Goal: Communication & Community: Answer question/provide support

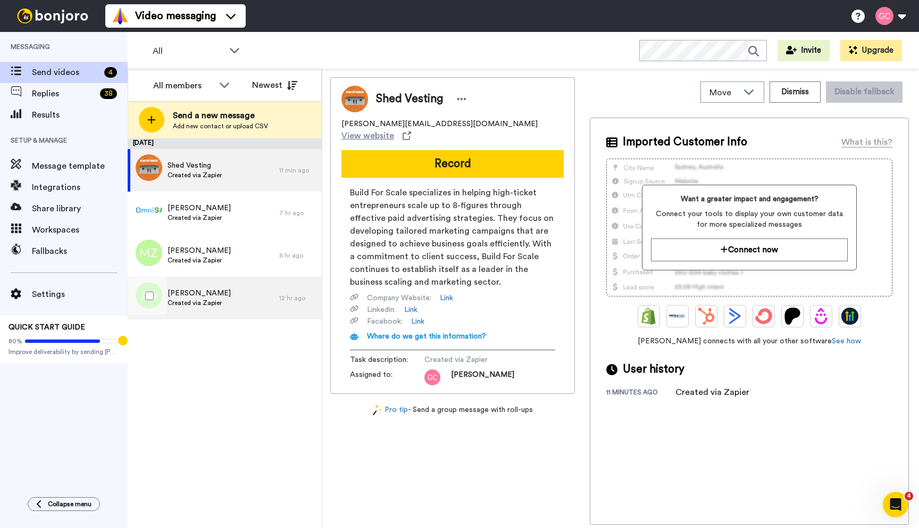
click at [228, 298] on div "Andrew Naegele Created via Zapier" at bounding box center [204, 298] width 152 height 43
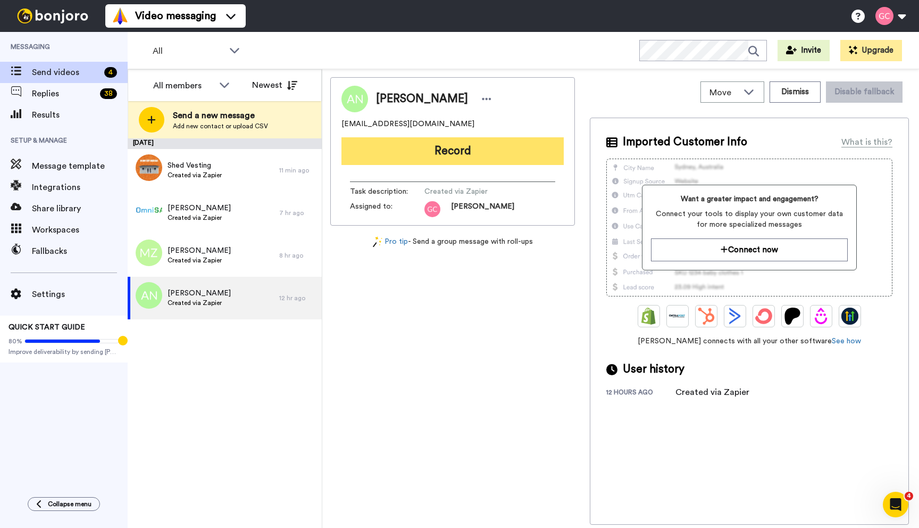
click at [459, 149] on button "Record" at bounding box center [452, 151] width 222 height 28
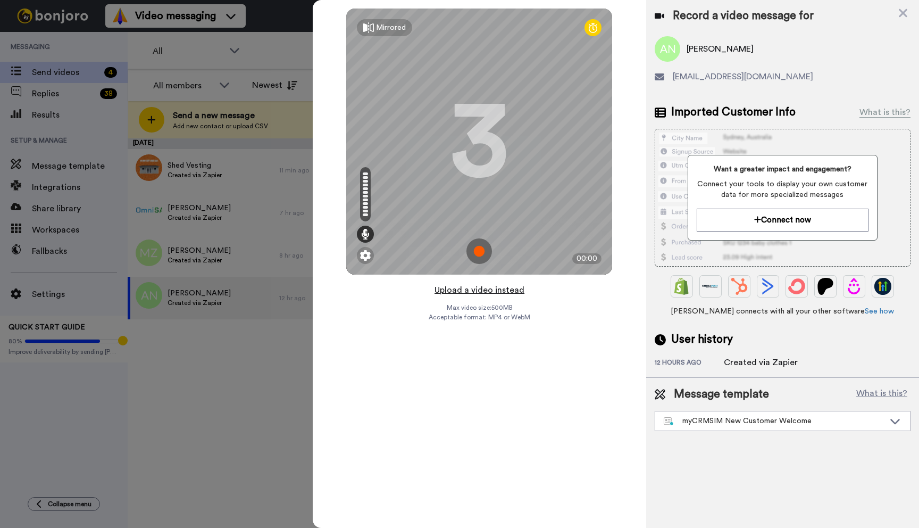
click at [476, 290] on button "Upload a video instead" at bounding box center [479, 290] width 96 height 14
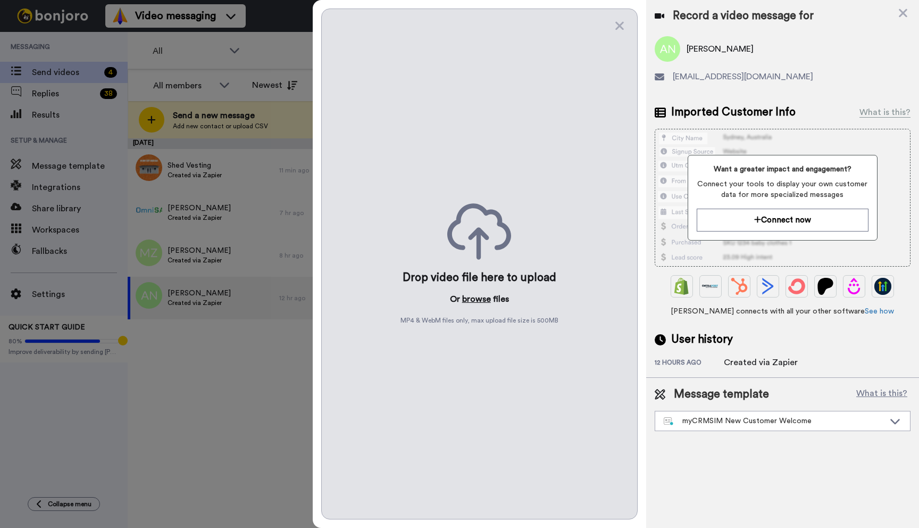
click at [481, 295] on button "browse" at bounding box center [476, 298] width 29 height 13
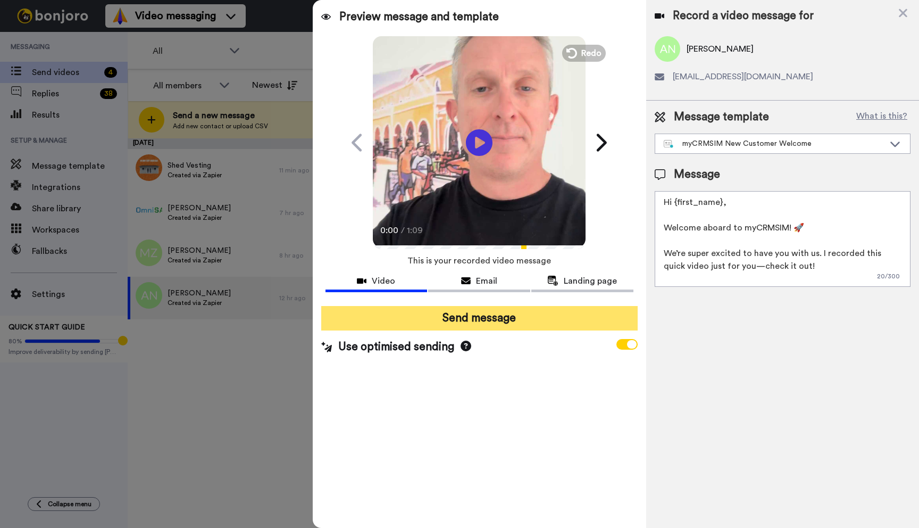
click at [500, 315] on button "Send message" at bounding box center [479, 318] width 316 height 24
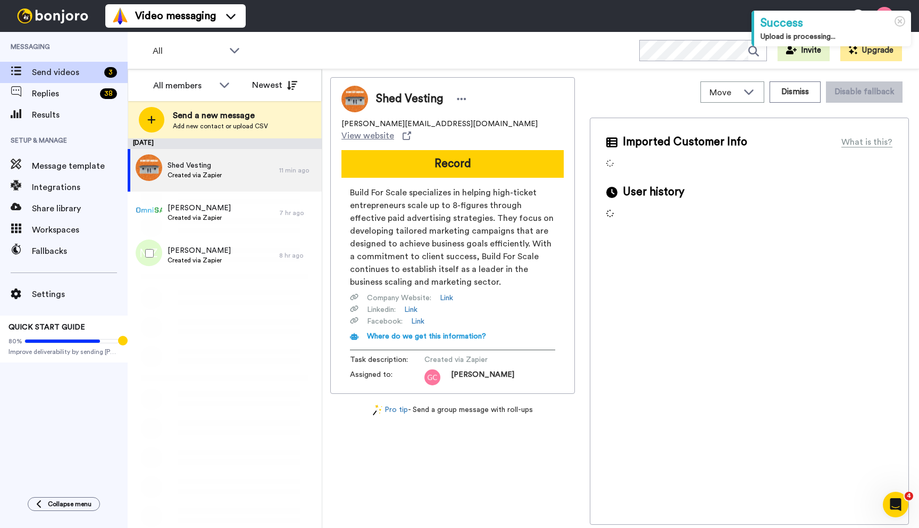
click at [247, 258] on div "Mohammed Zaqout Created via Zapier" at bounding box center [204, 255] width 152 height 43
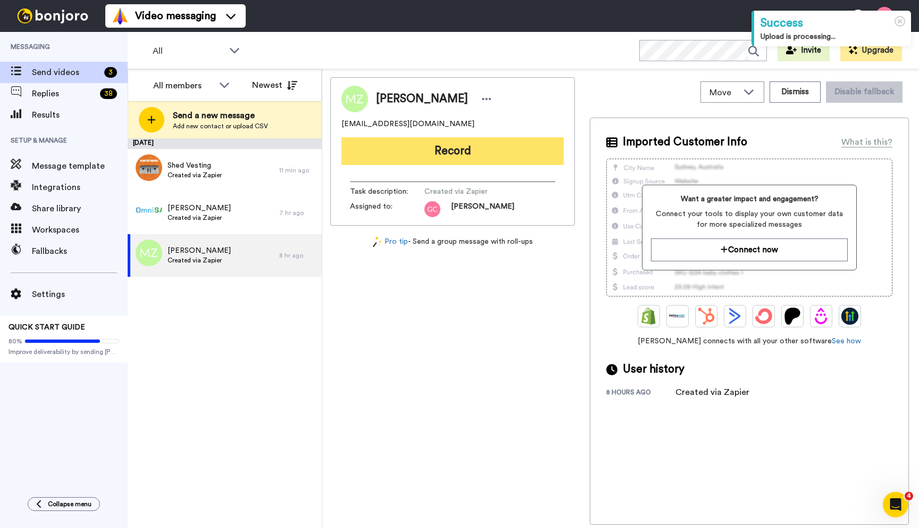
click at [444, 144] on button "Record" at bounding box center [452, 151] width 222 height 28
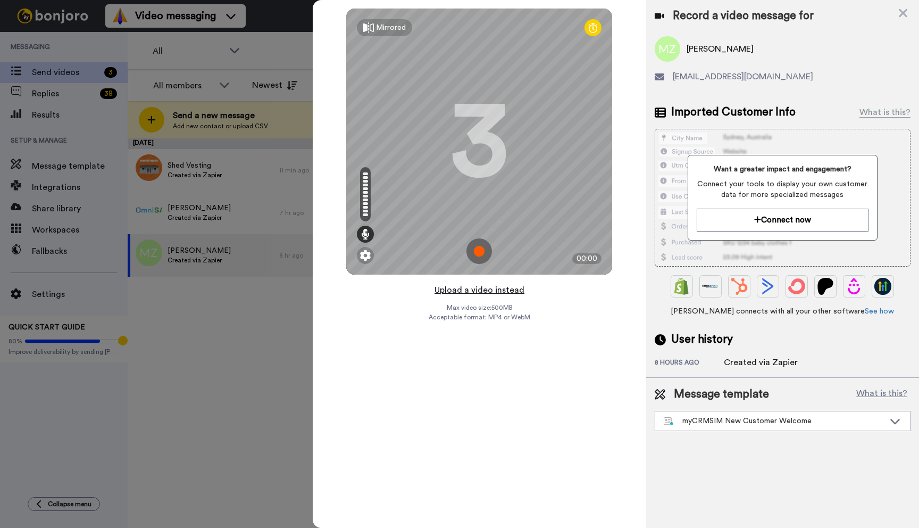
click at [476, 290] on button "Upload a video instead" at bounding box center [479, 290] width 96 height 14
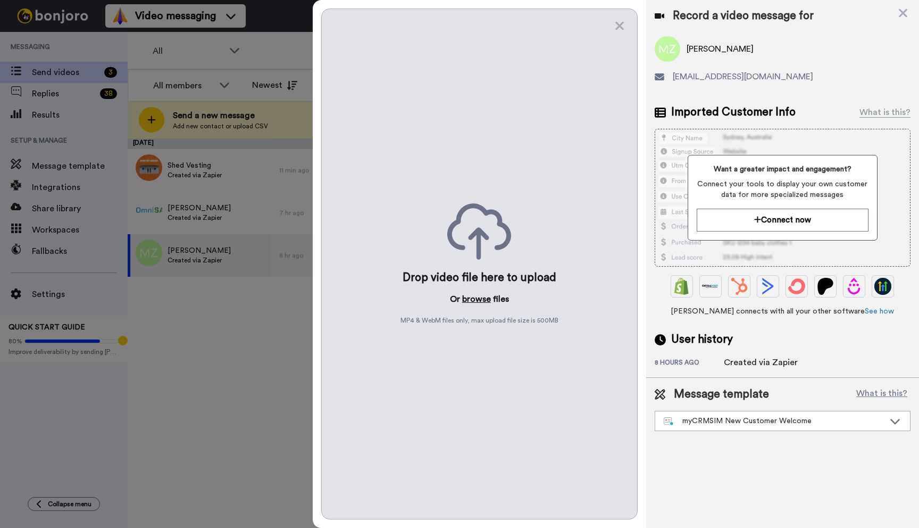
click at [474, 300] on button "browse" at bounding box center [476, 298] width 29 height 13
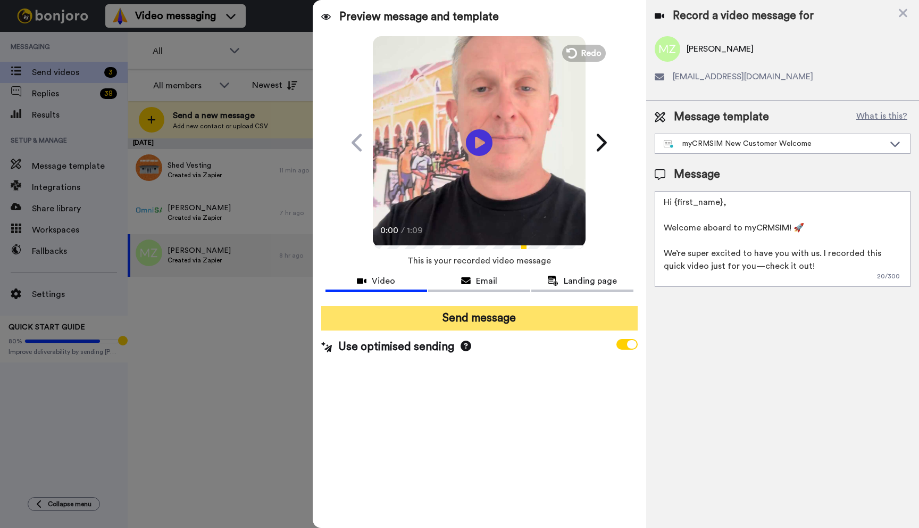
click at [489, 315] on button "Send message" at bounding box center [479, 318] width 316 height 24
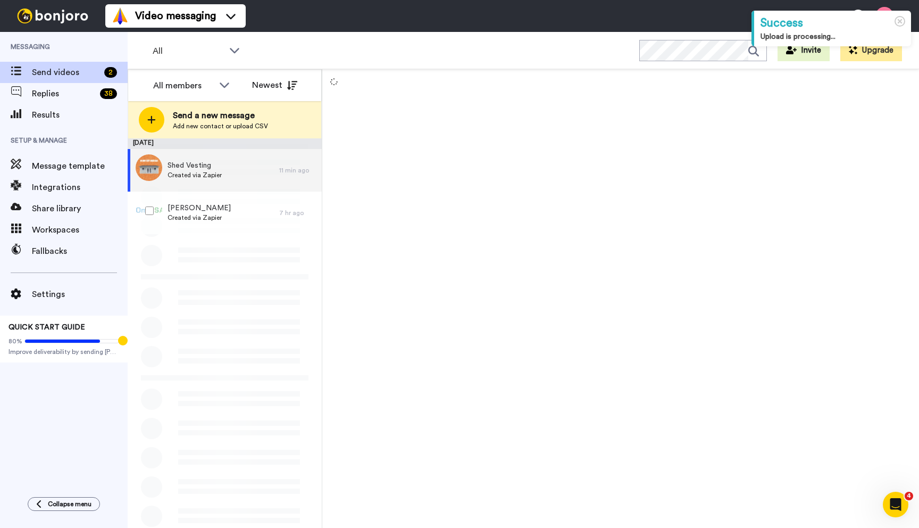
click at [220, 213] on span "Ash Leigh" at bounding box center [199, 208] width 63 height 11
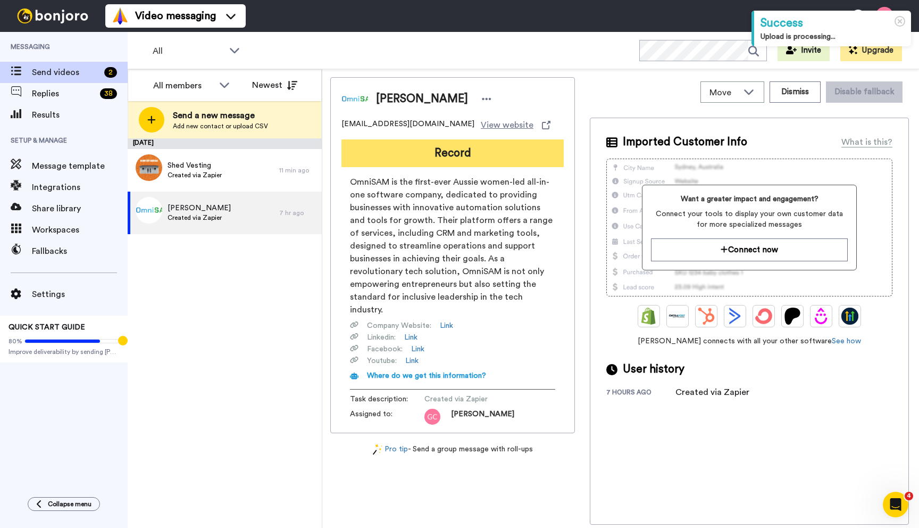
click at [462, 155] on button "Record" at bounding box center [452, 153] width 222 height 28
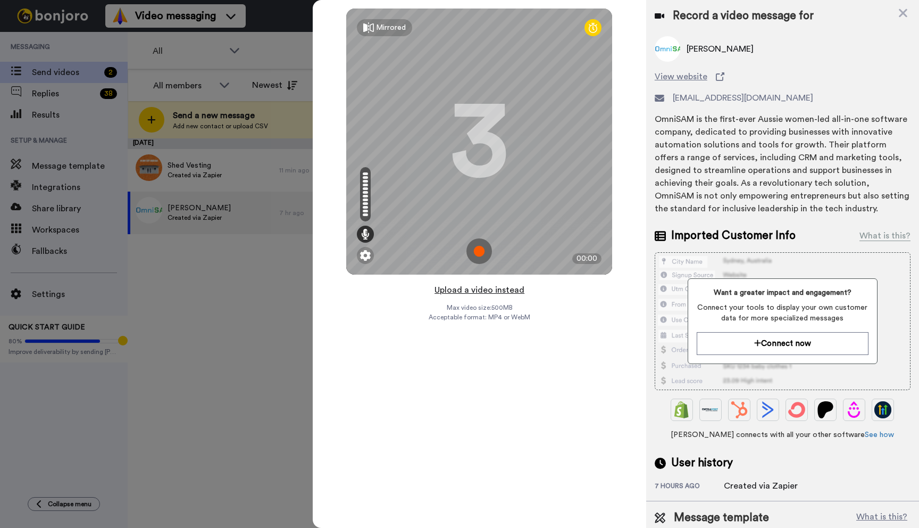
click at [483, 291] on button "Upload a video instead" at bounding box center [479, 290] width 96 height 14
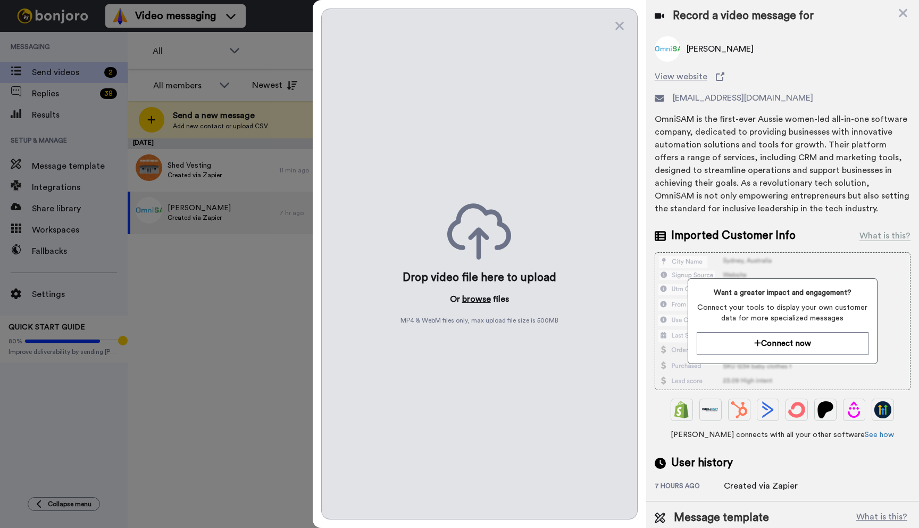
click at [473, 302] on button "browse" at bounding box center [476, 298] width 29 height 13
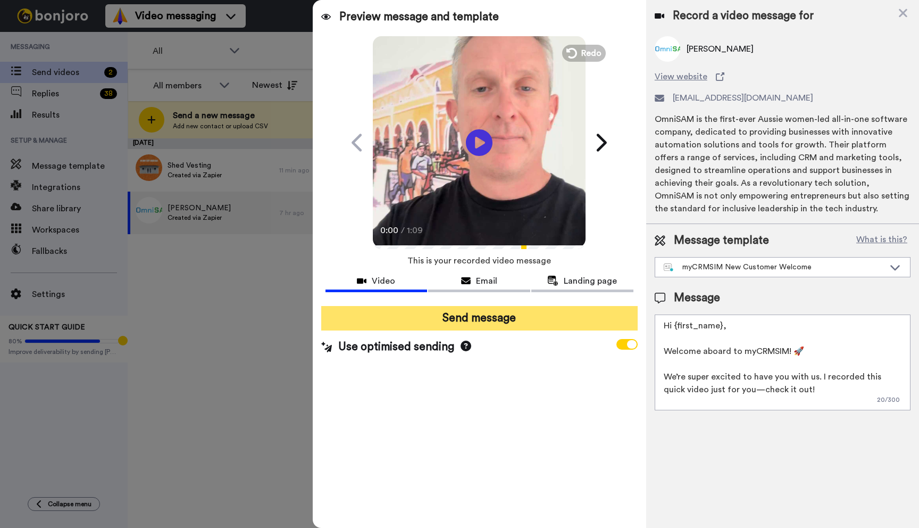
click at [482, 317] on button "Send message" at bounding box center [479, 318] width 316 height 24
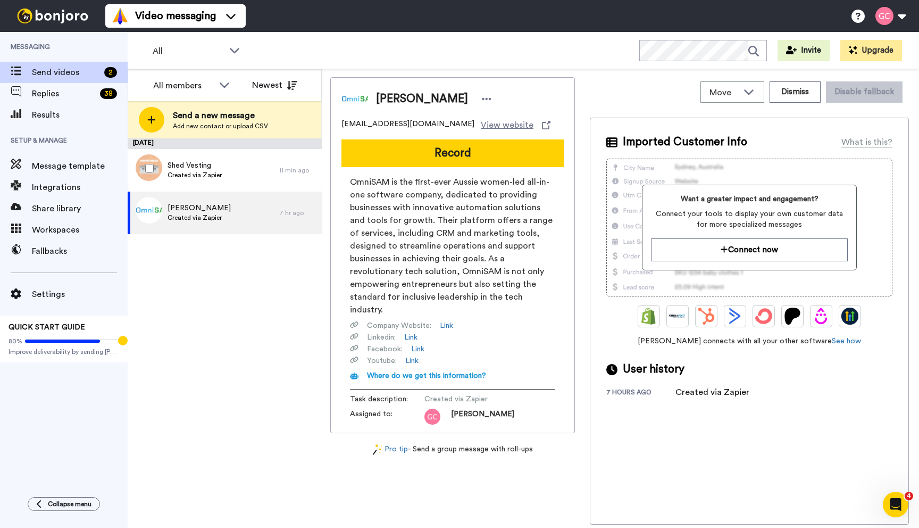
click at [206, 168] on span "Shed Vesting" at bounding box center [195, 165] width 54 height 11
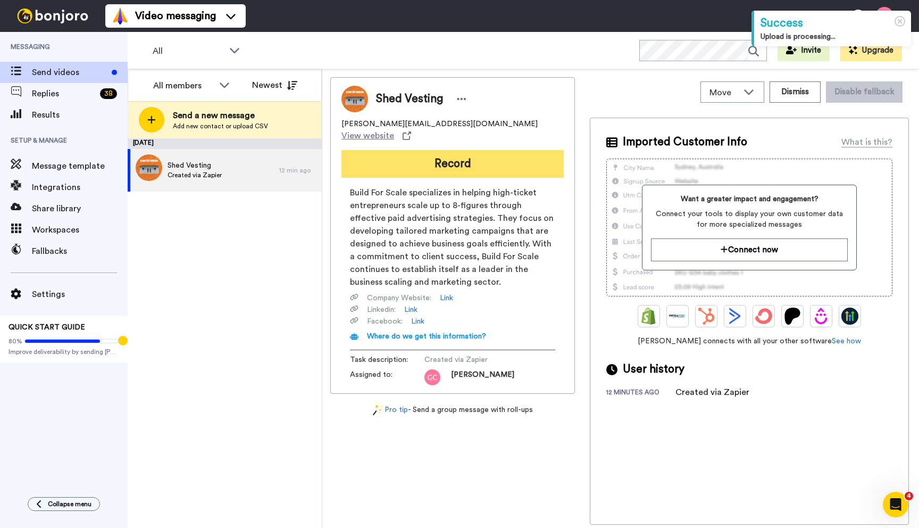
click at [457, 153] on button "Record" at bounding box center [452, 164] width 222 height 28
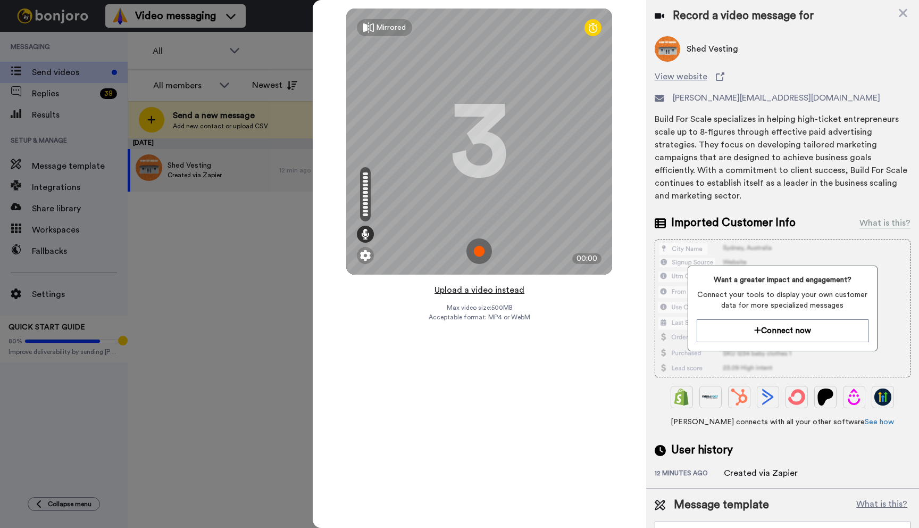
click at [476, 289] on button "Upload a video instead" at bounding box center [479, 290] width 96 height 14
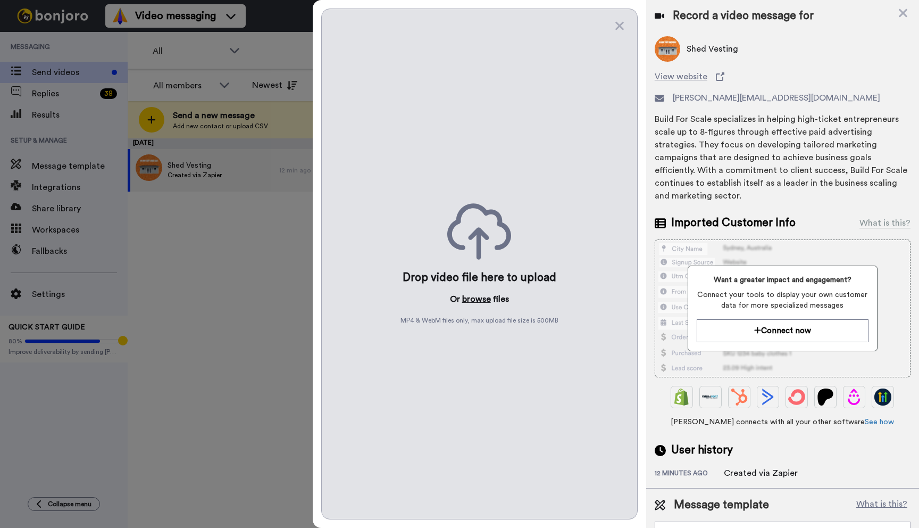
click at [475, 299] on button "browse" at bounding box center [476, 298] width 29 height 13
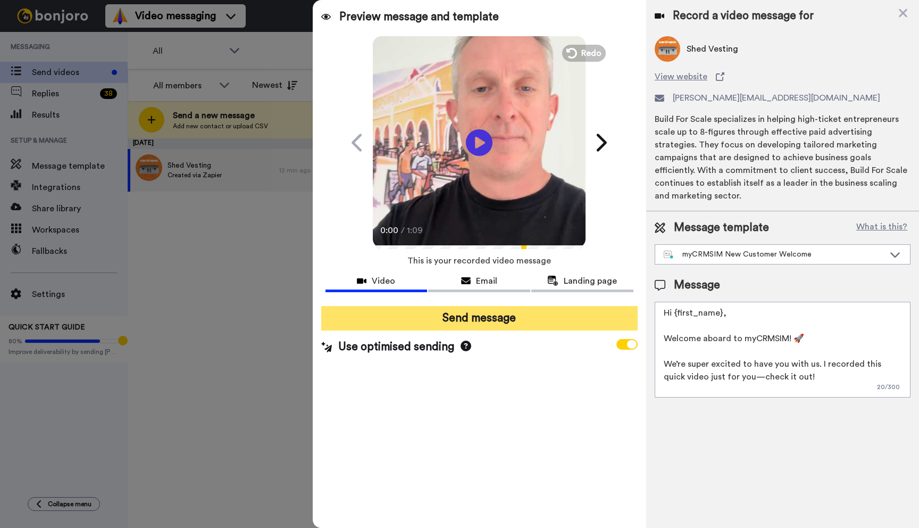
click at [477, 315] on button "Send message" at bounding box center [479, 318] width 316 height 24
